Goal: Task Accomplishment & Management: Manage account settings

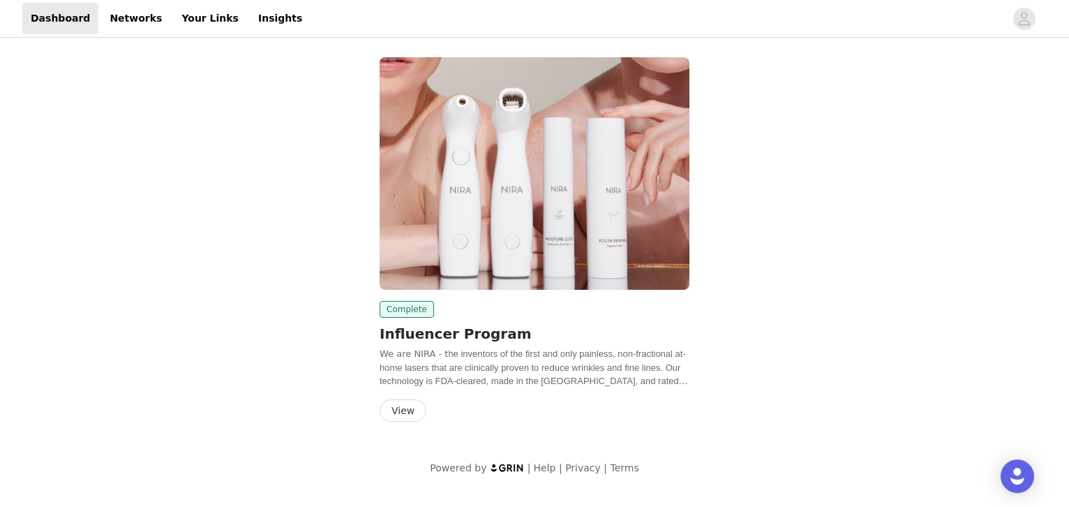
click at [400, 407] on button "View" at bounding box center [403, 410] width 47 height 22
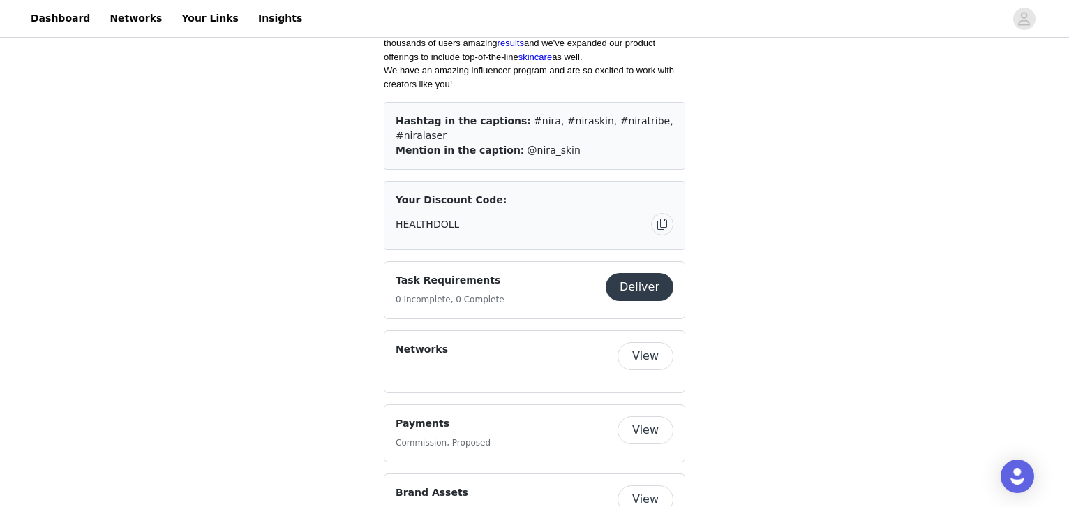
scroll to position [389, 0]
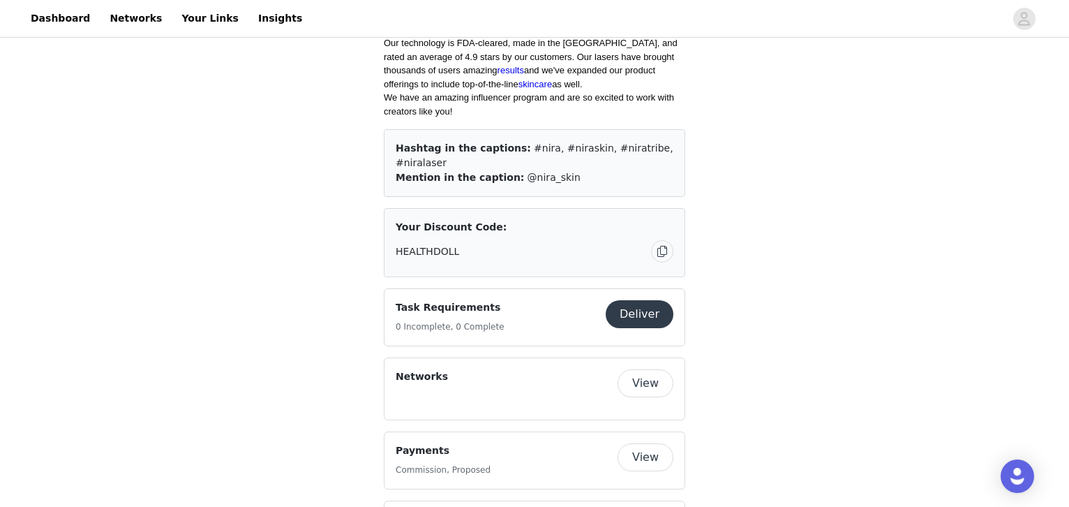
click at [647, 443] on button "View" at bounding box center [645, 457] width 56 height 28
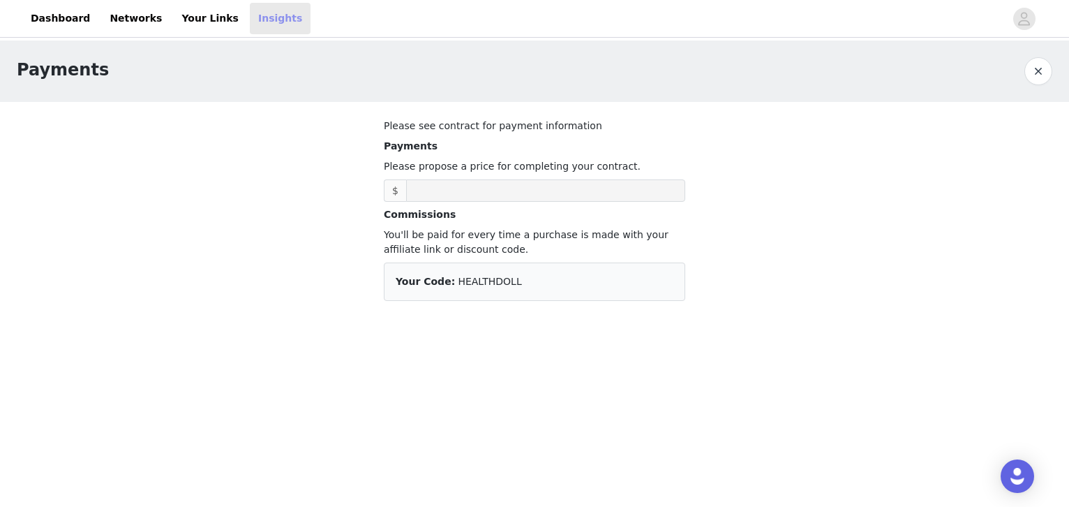
click at [257, 16] on link "Insights" at bounding box center [280, 18] width 61 height 31
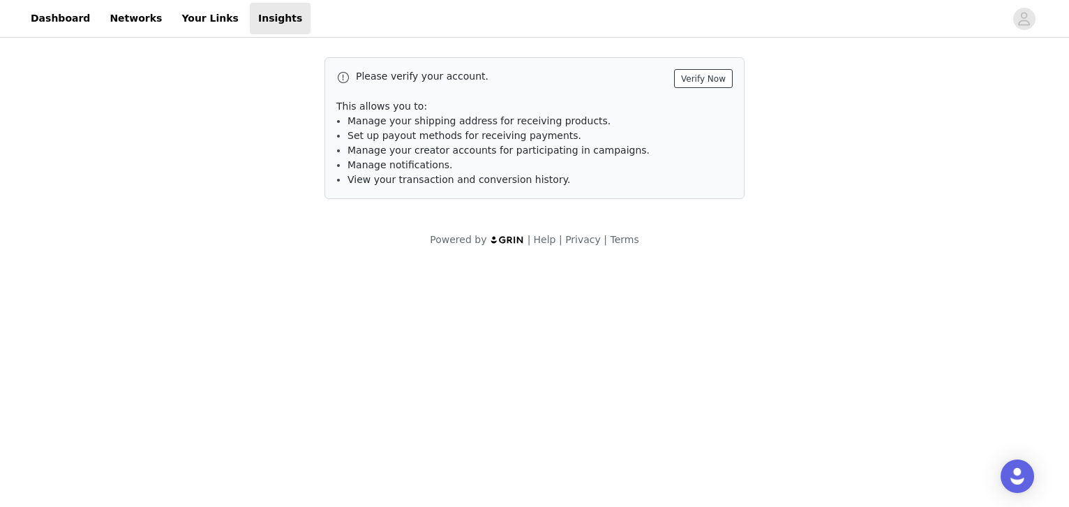
click at [701, 73] on button "Verify Now" at bounding box center [703, 78] width 59 height 19
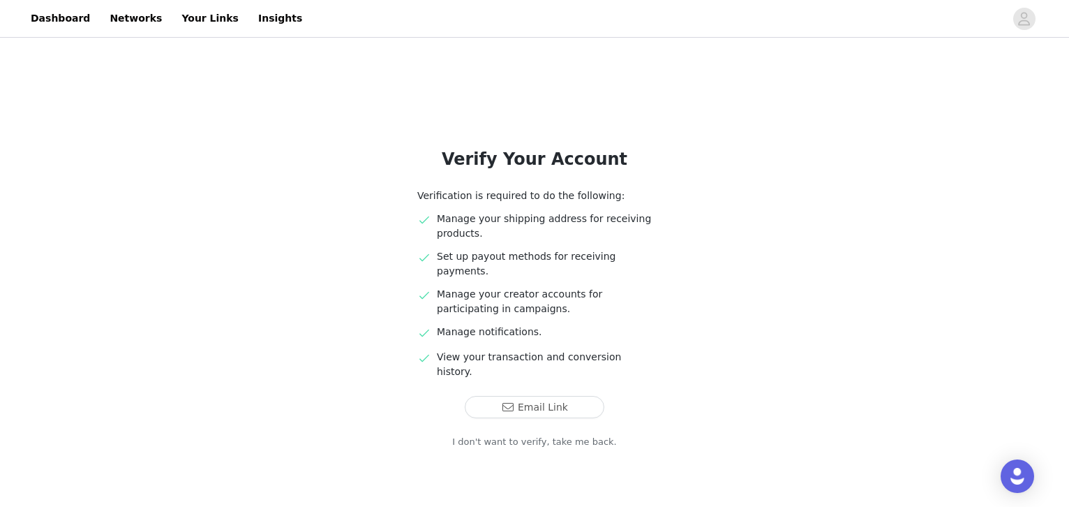
scroll to position [9, 0]
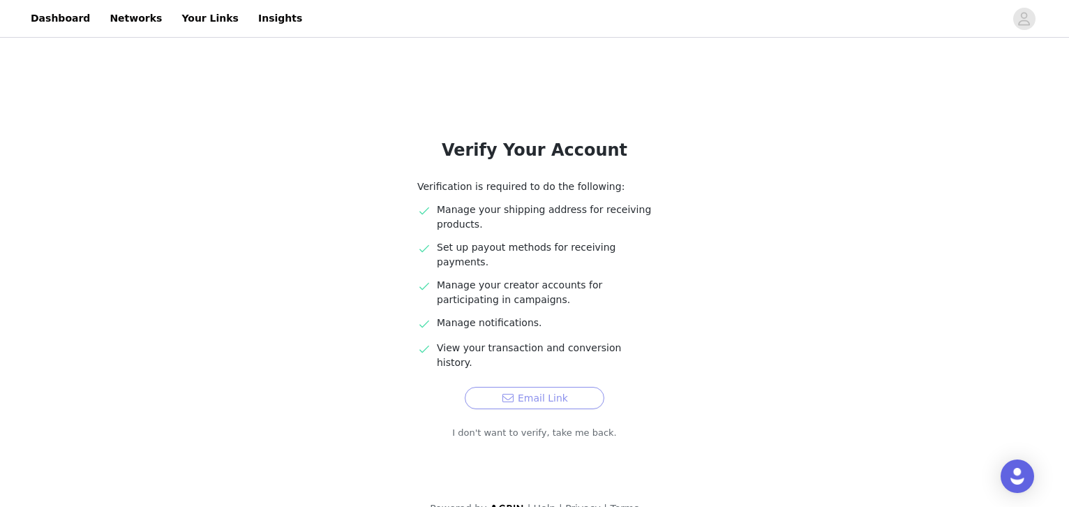
click at [549, 387] on button "Email Link" at bounding box center [535, 398] width 140 height 22
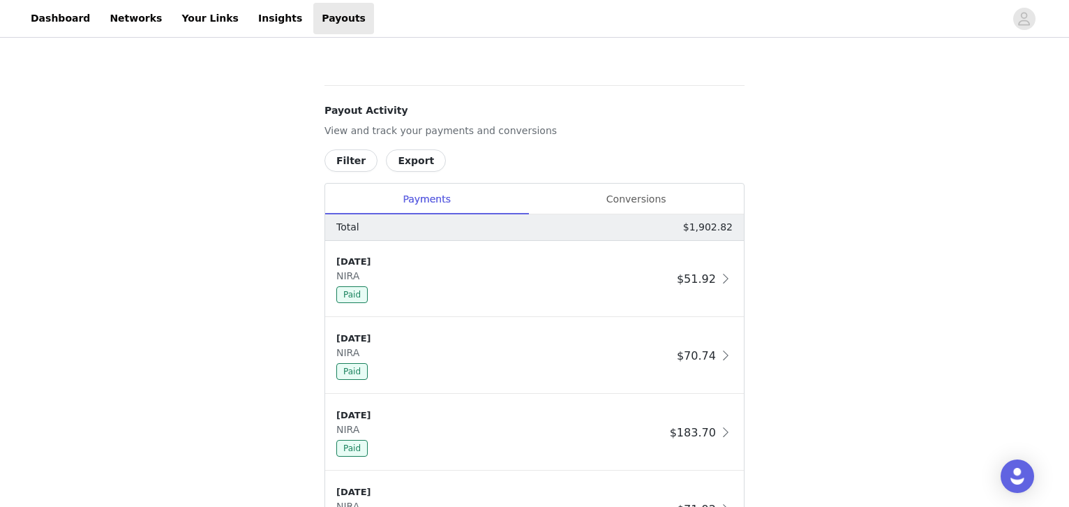
scroll to position [649, 0]
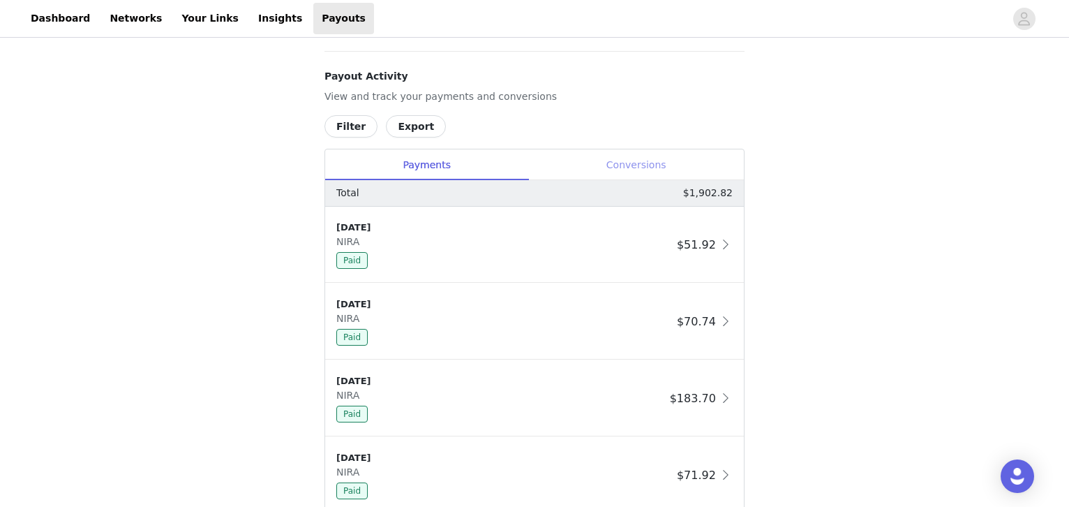
click at [643, 163] on div "Conversions" at bounding box center [636, 164] width 216 height 31
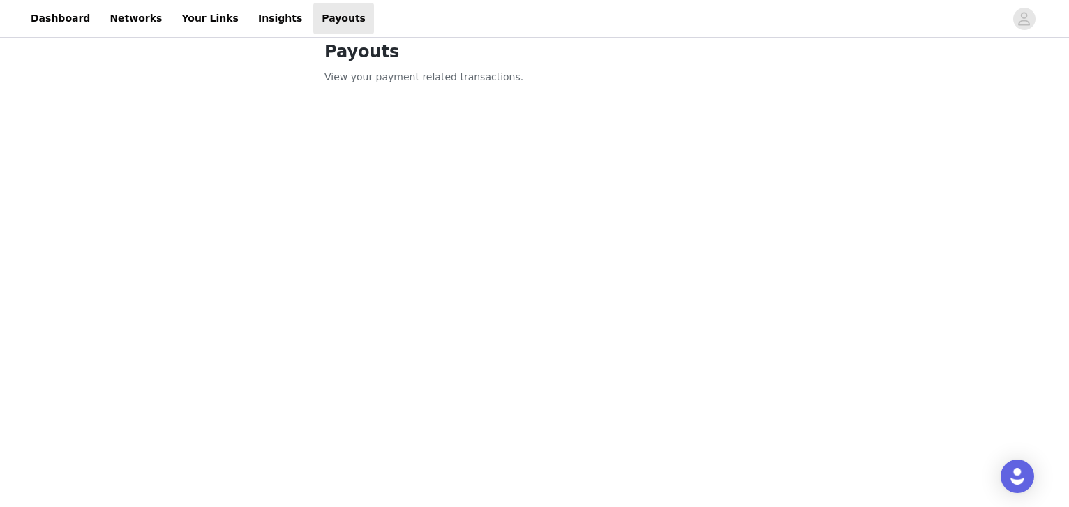
scroll to position [0, 0]
